Goal: Information Seeking & Learning: Learn about a topic

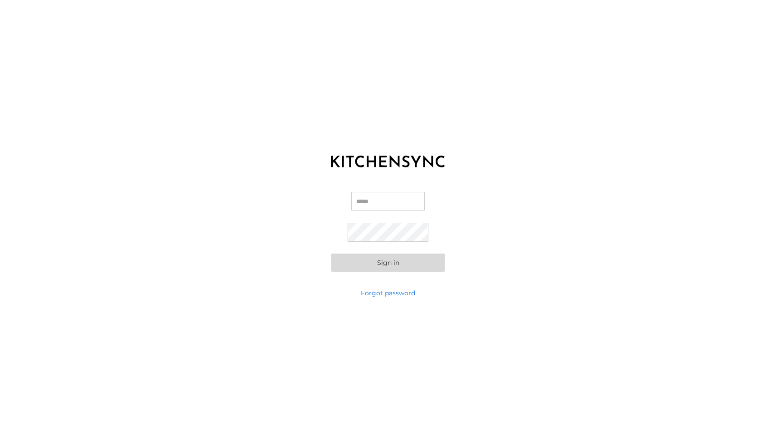
click at [361, 195] on input "Email" at bounding box center [387, 201] width 73 height 19
type input "**********"
click at [331, 254] on button "Sign in" at bounding box center [387, 263] width 113 height 18
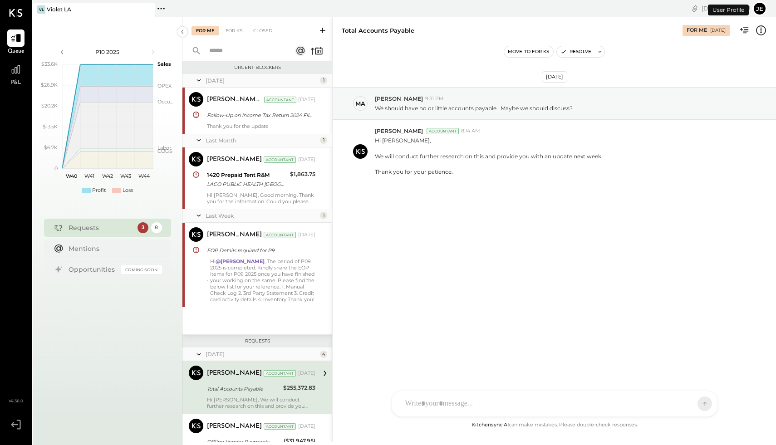
scroll to position [142, 0]
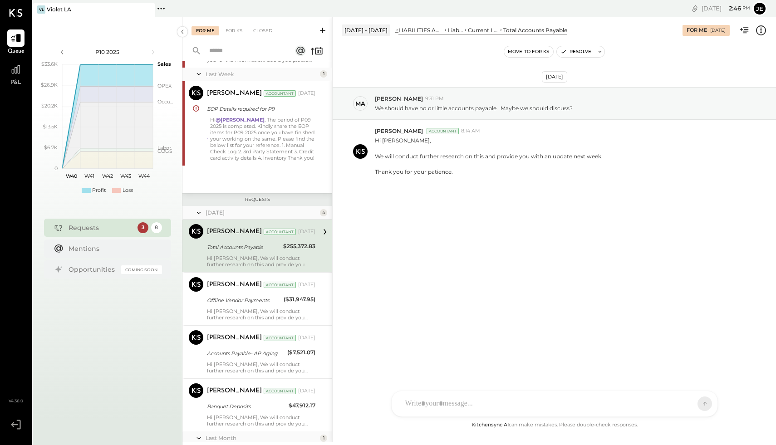
click at [16, 83] on span "P&L" at bounding box center [16, 83] width 10 height 8
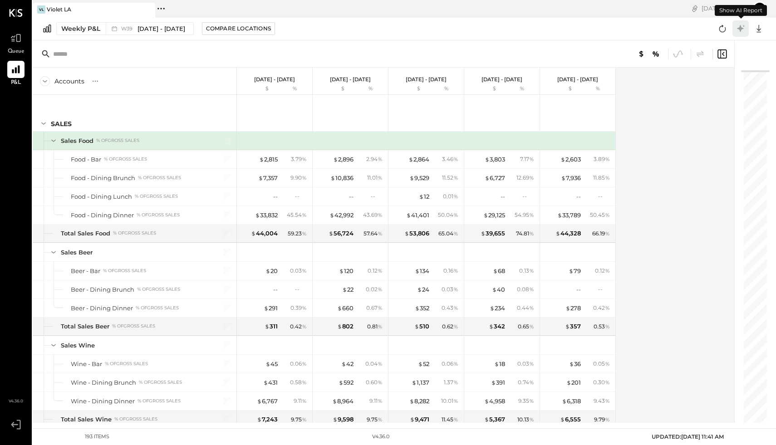
click at [740, 29] on icon at bounding box center [740, 28] width 7 height 7
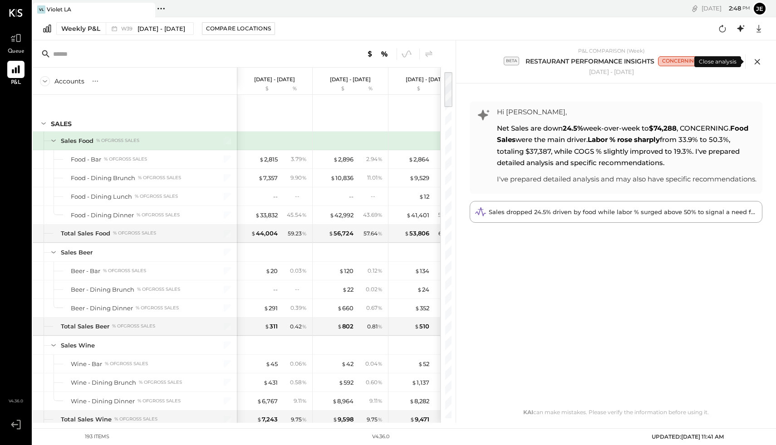
click at [755, 60] on icon at bounding box center [756, 61] width 5 height 5
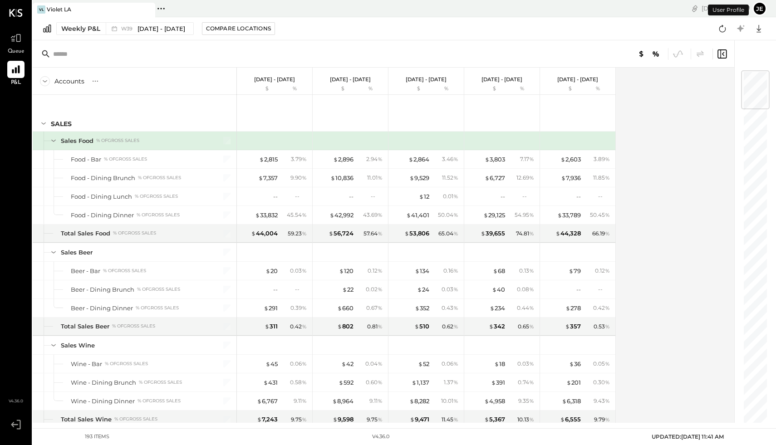
click at [282, 80] on p "[DATE] - [DATE]" at bounding box center [274, 79] width 41 height 6
click at [739, 29] on icon at bounding box center [740, 28] width 7 height 7
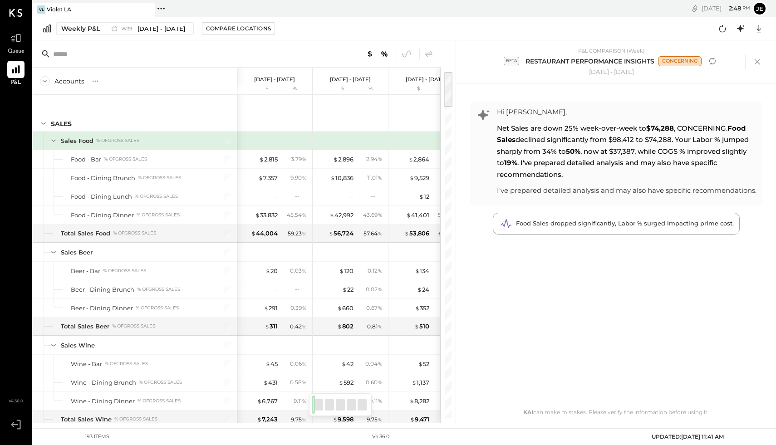
click at [354, 77] on p "[DATE] - [DATE]" at bounding box center [350, 79] width 41 height 6
click at [709, 61] on icon "Refresh analysis" at bounding box center [712, 61] width 11 height 11
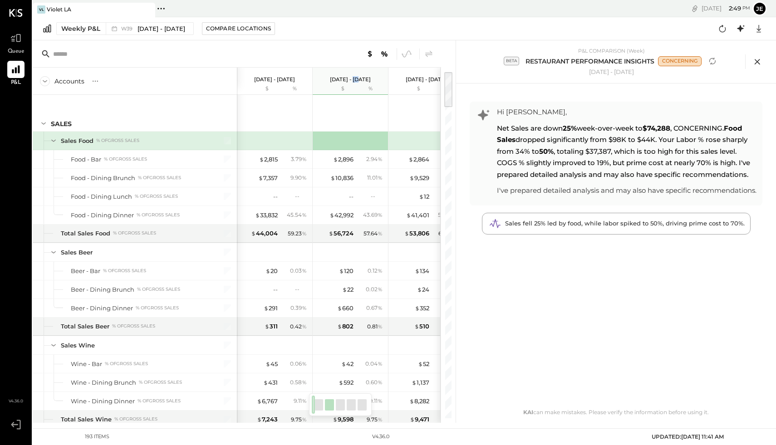
click at [758, 64] on icon at bounding box center [757, 62] width 14 height 14
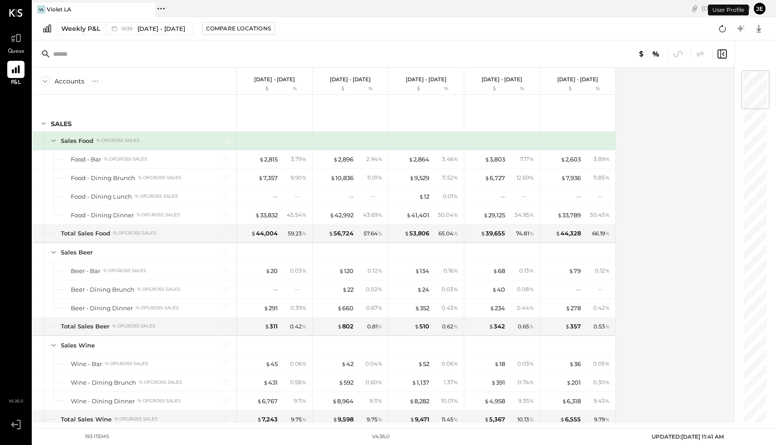
click at [356, 78] on p "[DATE] - [DATE]" at bounding box center [350, 79] width 41 height 6
click at [165, 26] on span "[DATE] - [DATE]" at bounding box center [161, 28] width 48 height 9
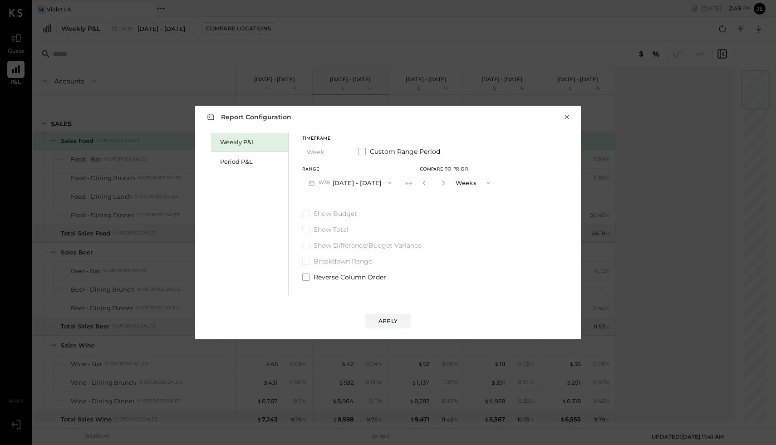
click at [569, 117] on button "×" at bounding box center [566, 116] width 8 height 9
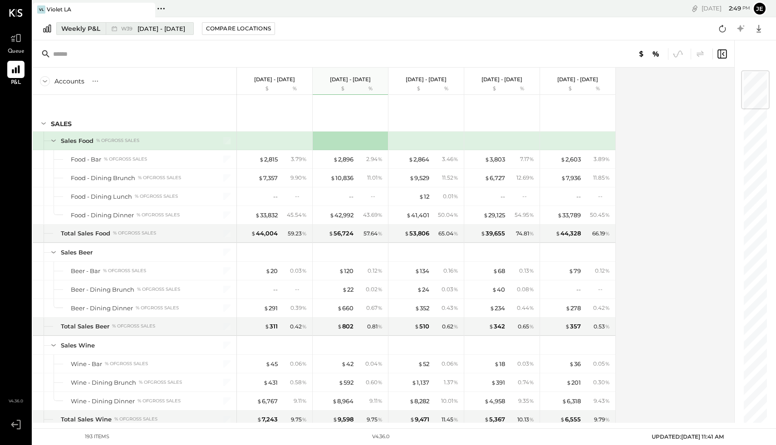
click at [171, 27] on span "[DATE] - [DATE]" at bounding box center [161, 28] width 48 height 9
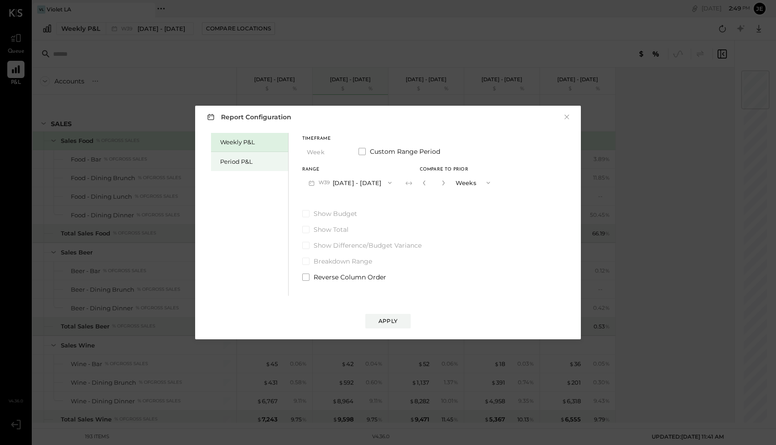
click at [242, 162] on div "Period P&L" at bounding box center [251, 161] width 63 height 9
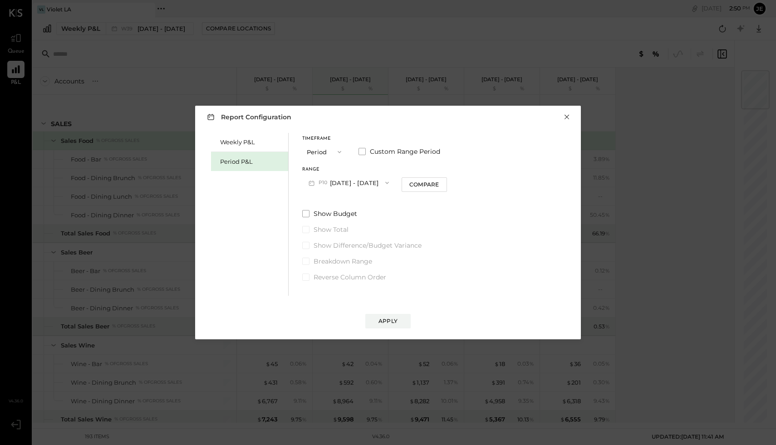
click at [569, 117] on button "×" at bounding box center [566, 116] width 8 height 9
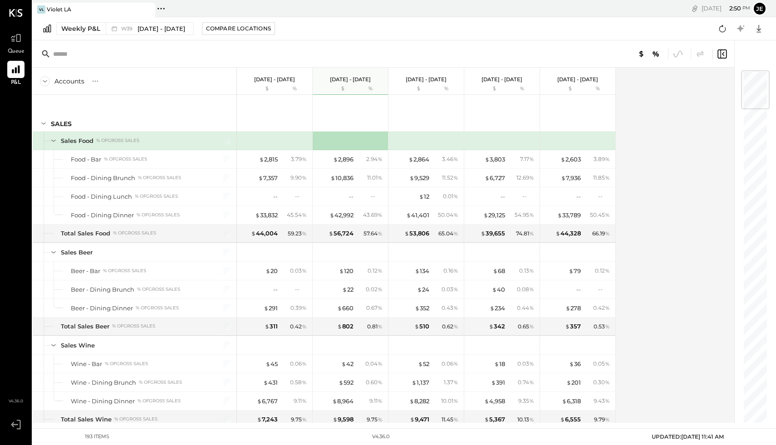
click at [355, 83] on div "[DATE] - [DATE] $ %" at bounding box center [349, 81] width 75 height 27
click at [155, 28] on span "[DATE] - [DATE]" at bounding box center [161, 28] width 48 height 9
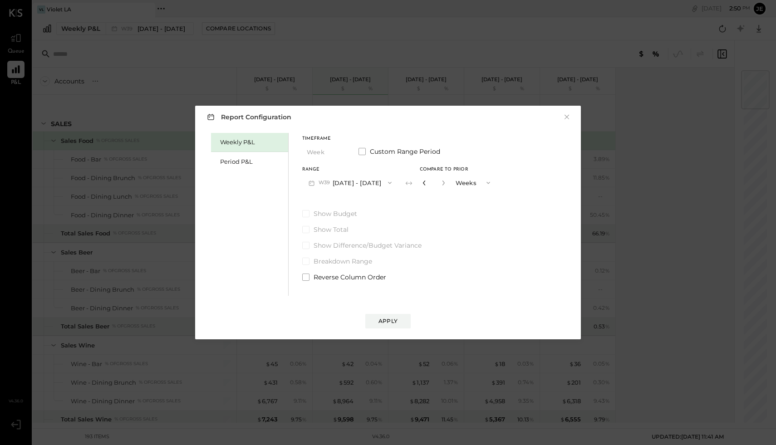
click at [426, 184] on icon "button" at bounding box center [423, 182] width 5 height 5
type input "*"
click at [575, 118] on div "Report Configuration × Weekly P&L Period P&L Timeframe Week Custom Range Period…" at bounding box center [387, 223] width 385 height 234
click at [567, 117] on button "×" at bounding box center [566, 116] width 8 height 9
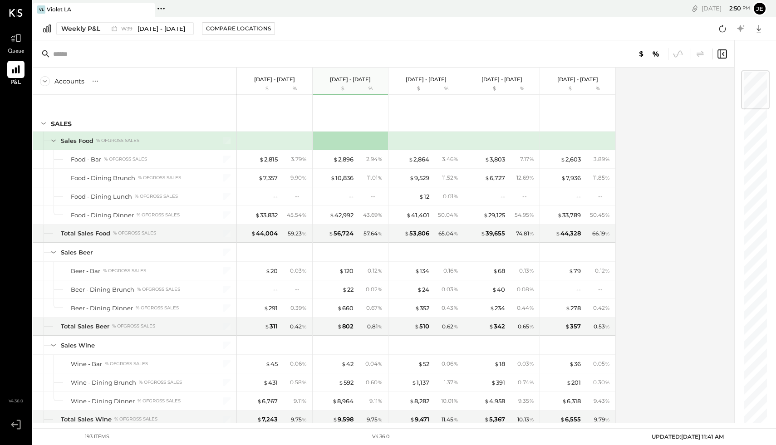
click at [339, 77] on p "[DATE] - [DATE]" at bounding box center [350, 79] width 41 height 6
click at [381, 57] on div at bounding box center [383, 53] width 701 height 27
click at [434, 72] on div "[DATE] - [DATE]" at bounding box center [425, 75] width 41 height 15
click at [352, 83] on p "[DATE] - [DATE]" at bounding box center [350, 79] width 41 height 6
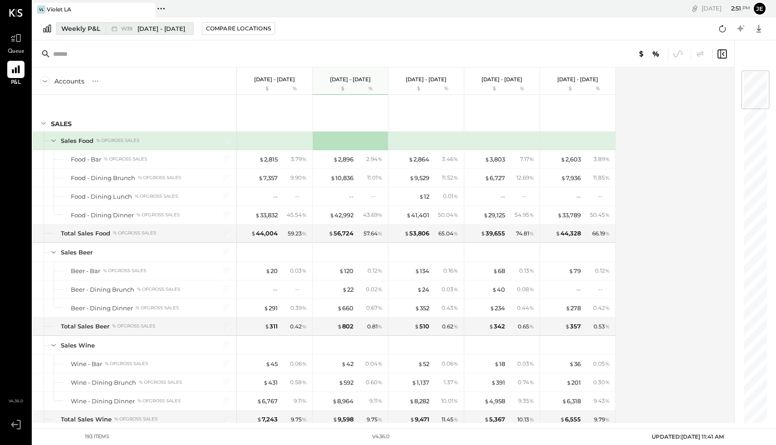
click at [145, 25] on span "[DATE] - [DATE]" at bounding box center [161, 28] width 48 height 9
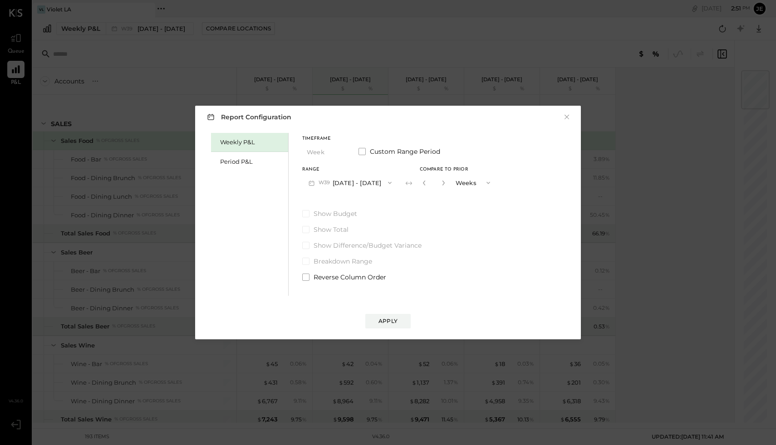
click at [311, 183] on icon "button" at bounding box center [312, 183] width 10 height 10
click at [331, 219] on span "[DATE] - [DATE]" at bounding box center [346, 222] width 43 height 8
click at [392, 320] on div "Apply" at bounding box center [387, 321] width 19 height 8
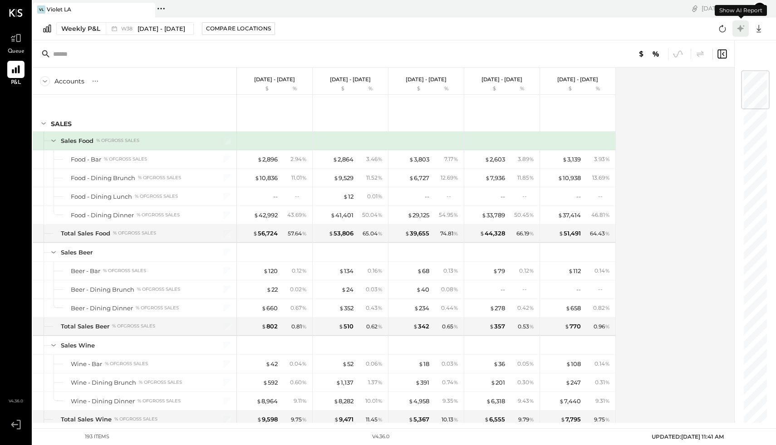
click at [740, 29] on icon at bounding box center [740, 28] width 7 height 7
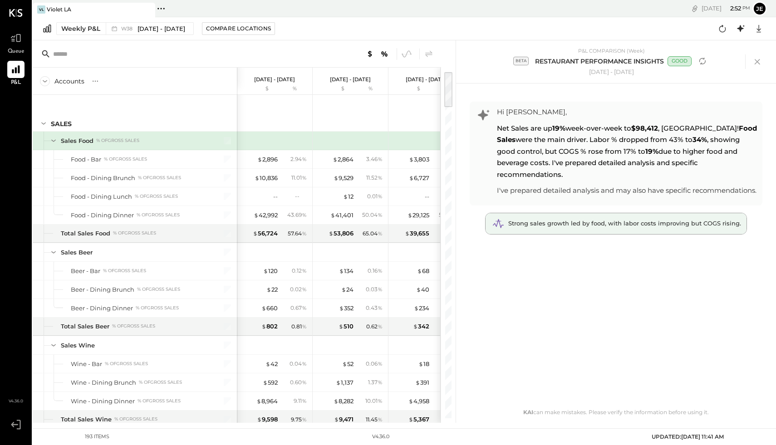
click at [608, 218] on div "Strong sales growth led by food, with labor costs improving but COGS rising." at bounding box center [615, 223] width 261 height 21
